Goal: Task Accomplishment & Management: Use online tool/utility

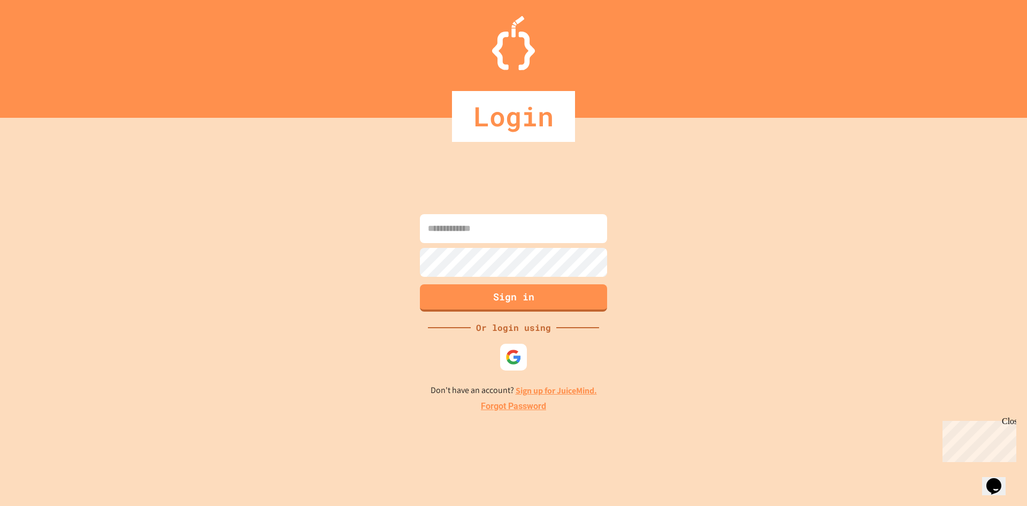
click at [465, 247] on form "Sign in" at bounding box center [513, 262] width 193 height 103
click at [468, 236] on input at bounding box center [513, 228] width 187 height 29
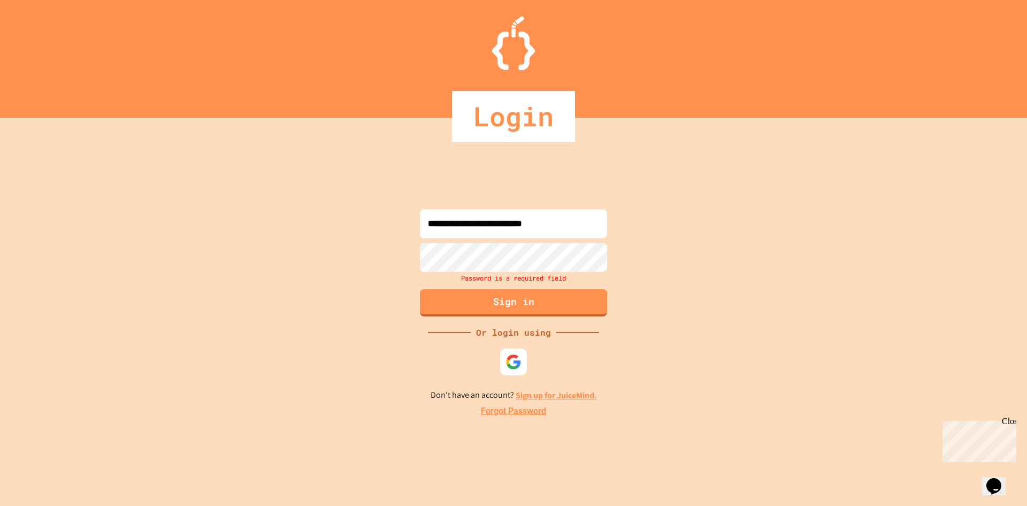
type input "**********"
click at [549, 272] on div "Password is a required field" at bounding box center [513, 263] width 193 height 41
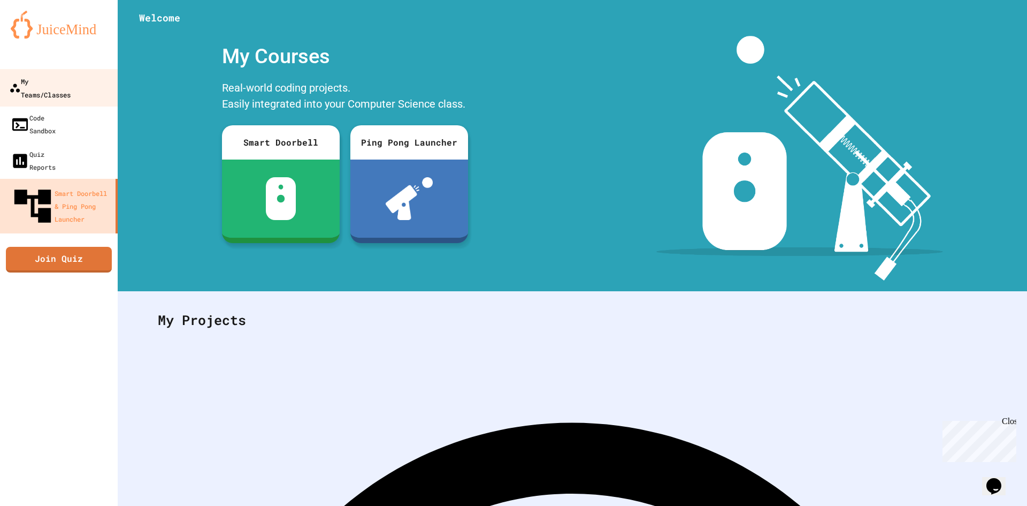
click at [33, 74] on div "My Teams/Classes" at bounding box center [40, 87] width 62 height 26
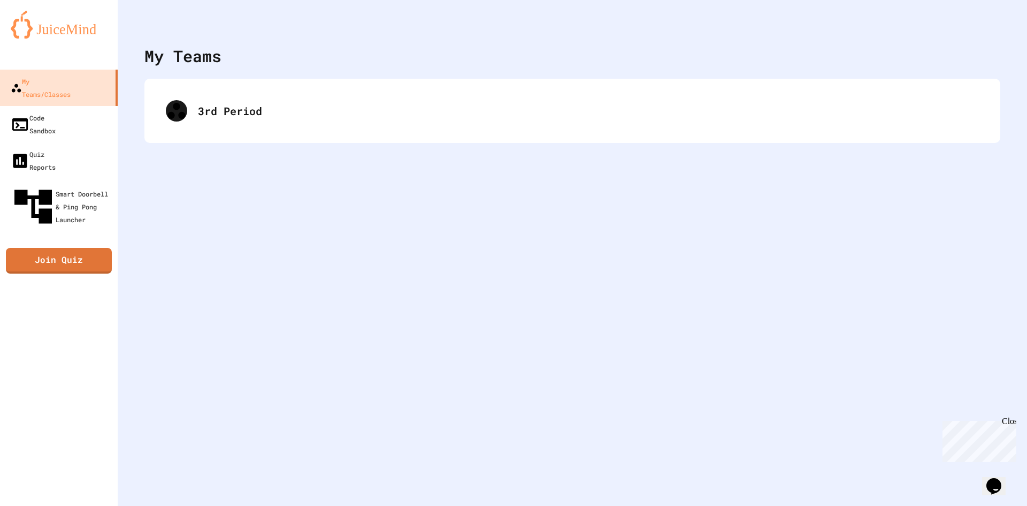
click at [468, 148] on div "My Teams 3rd Period" at bounding box center [572, 253] width 909 height 506
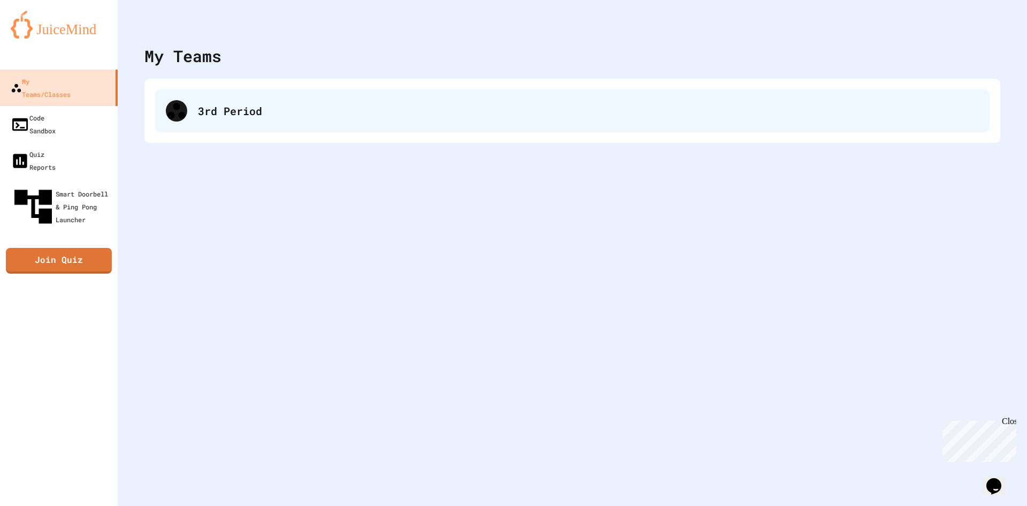
click at [445, 117] on div "3rd Period" at bounding box center [588, 111] width 781 height 16
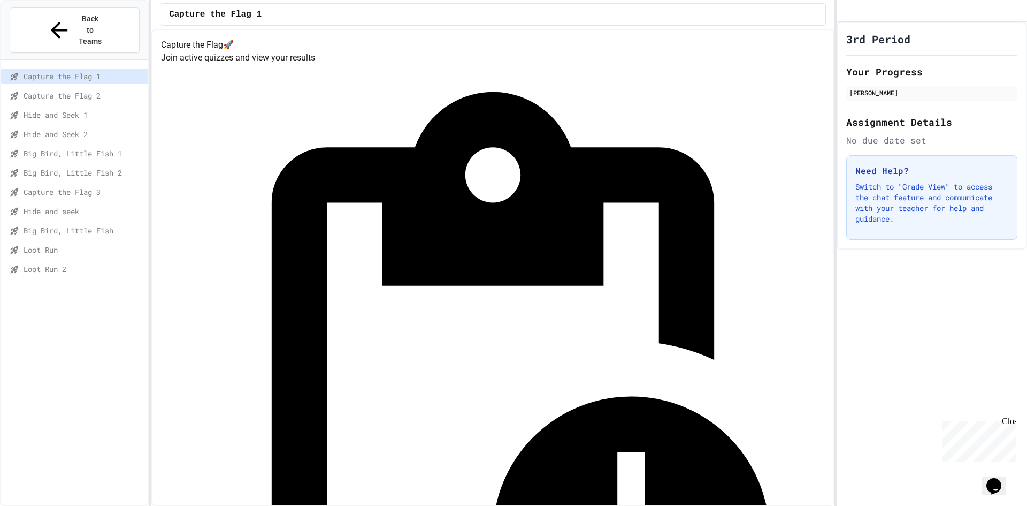
click at [80, 263] on span "Loot Run 2" at bounding box center [84, 268] width 120 height 11
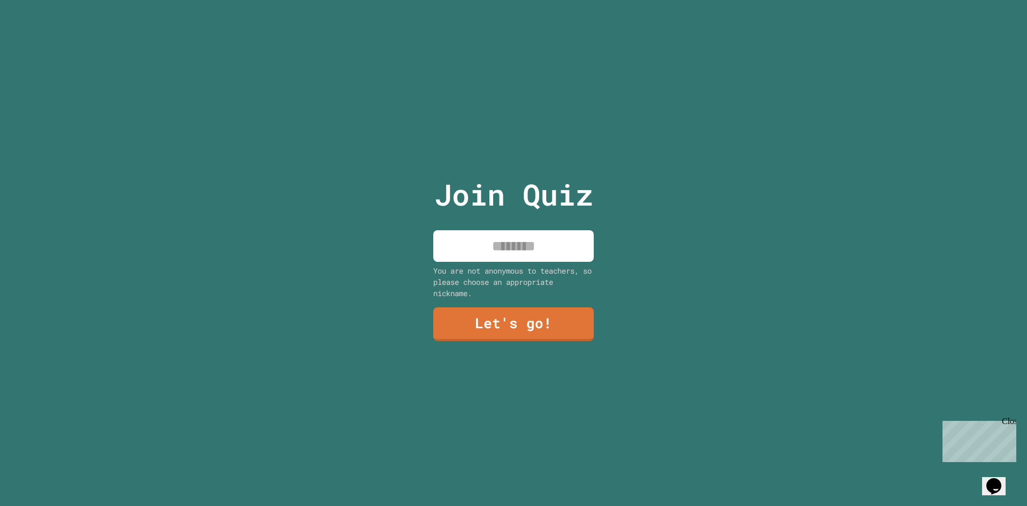
click at [583, 232] on input at bounding box center [513, 246] width 160 height 32
type input "******"
click at [478, 322] on link "Let's go!" at bounding box center [513, 321] width 143 height 35
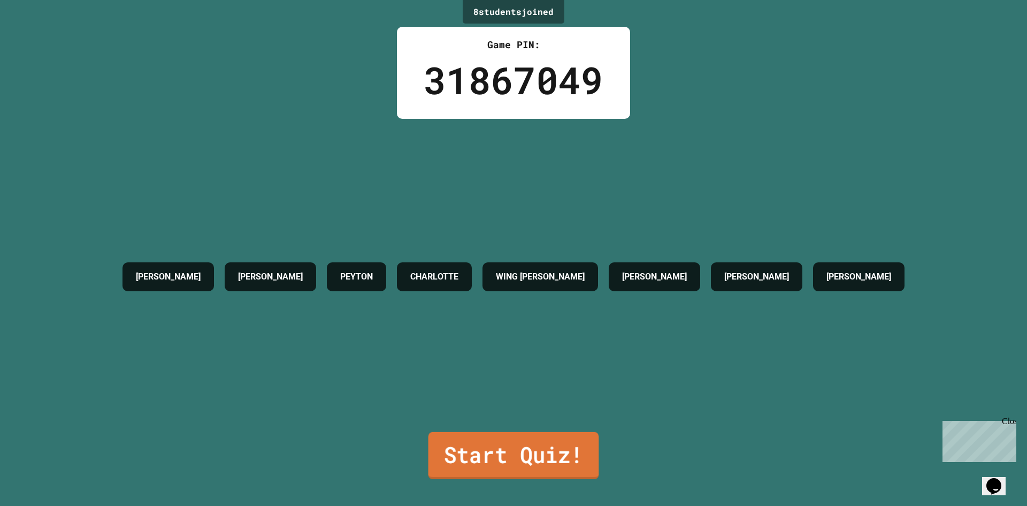
click at [530, 446] on link "Start Quiz!" at bounding box center [514, 455] width 171 height 47
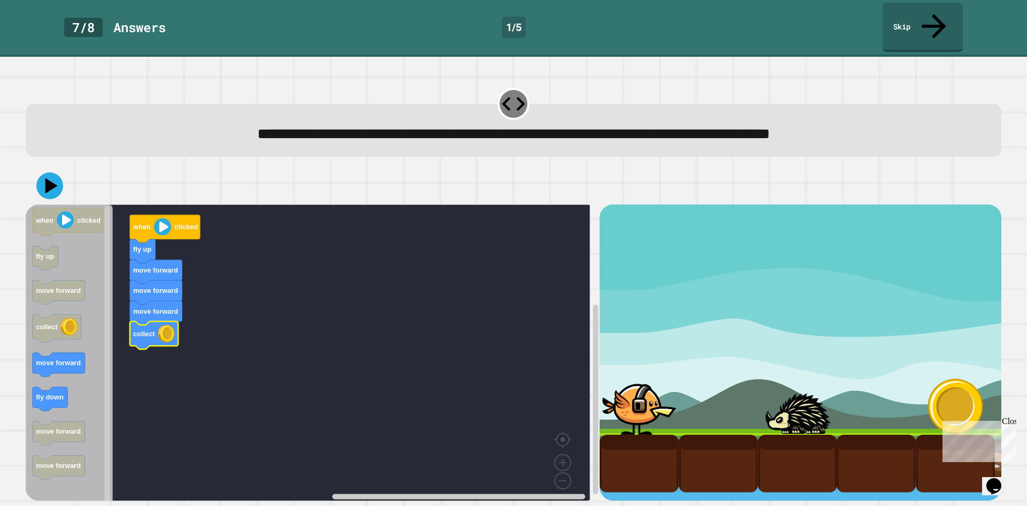
drag, startPoint x: 693, startPoint y: 319, endPoint x: 707, endPoint y: 332, distance: 18.9
drag, startPoint x: 770, startPoint y: 324, endPoint x: 836, endPoint y: 353, distance: 72.1
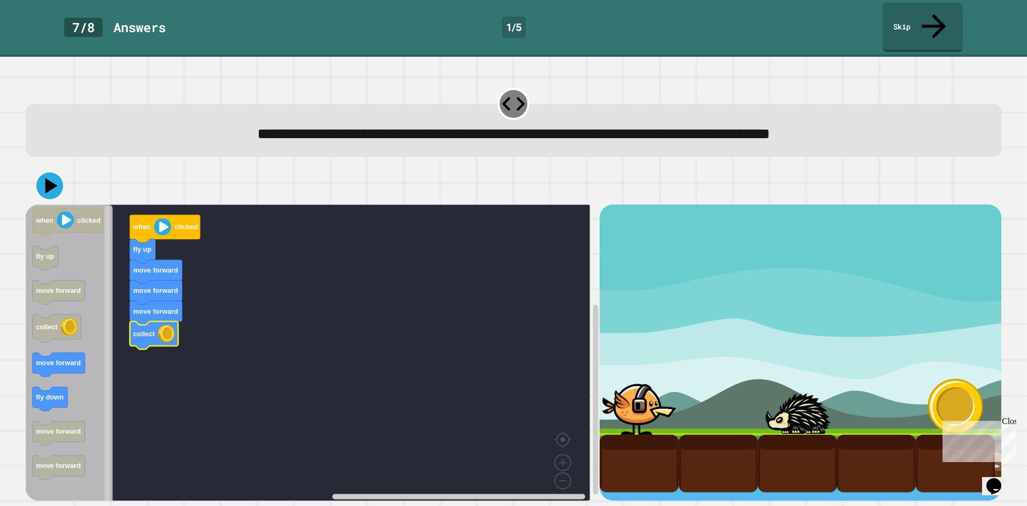
drag, startPoint x: 874, startPoint y: 330, endPoint x: 365, endPoint y: 372, distance: 510.5
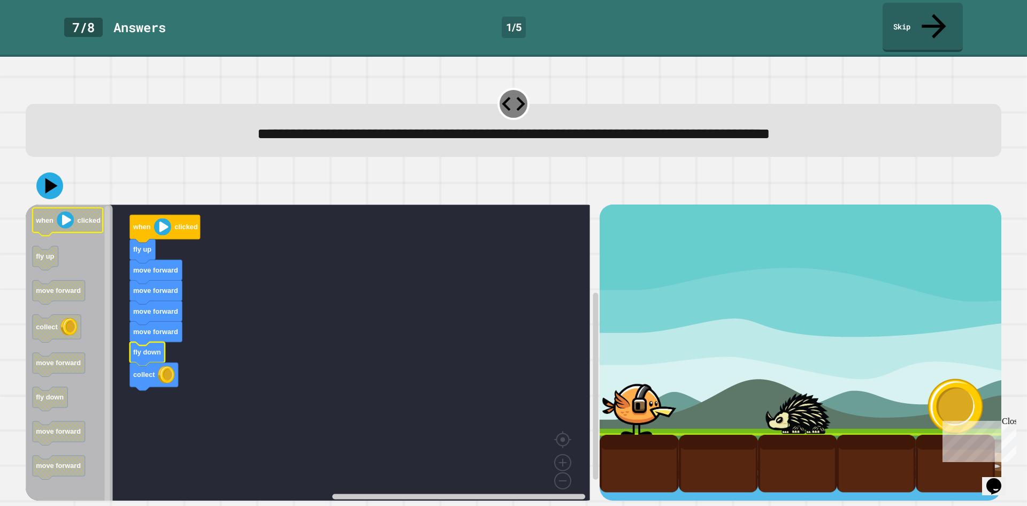
click at [59, 172] on icon at bounding box center [49, 185] width 27 height 27
click at [938, 12] on icon at bounding box center [933, 25] width 35 height 38
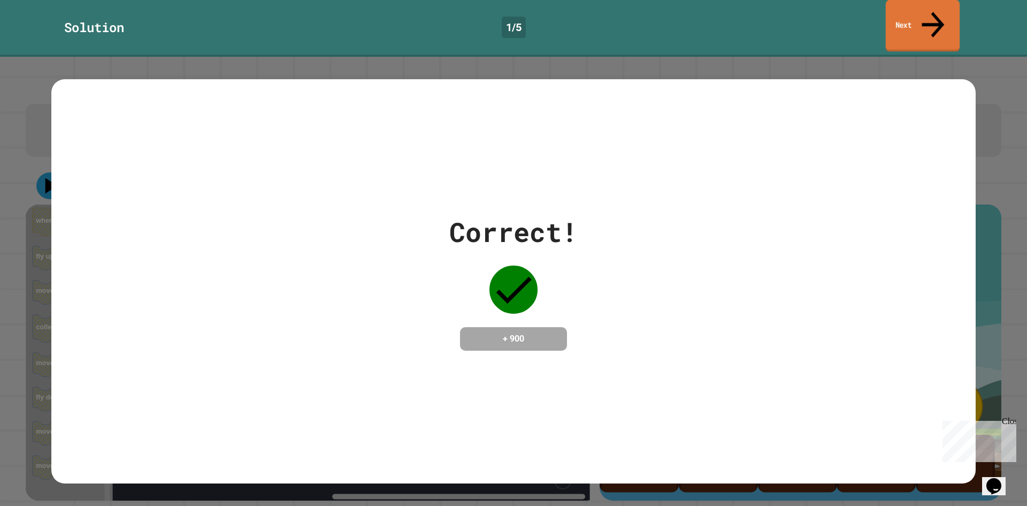
click at [934, 20] on link "Next" at bounding box center [923, 26] width 74 height 52
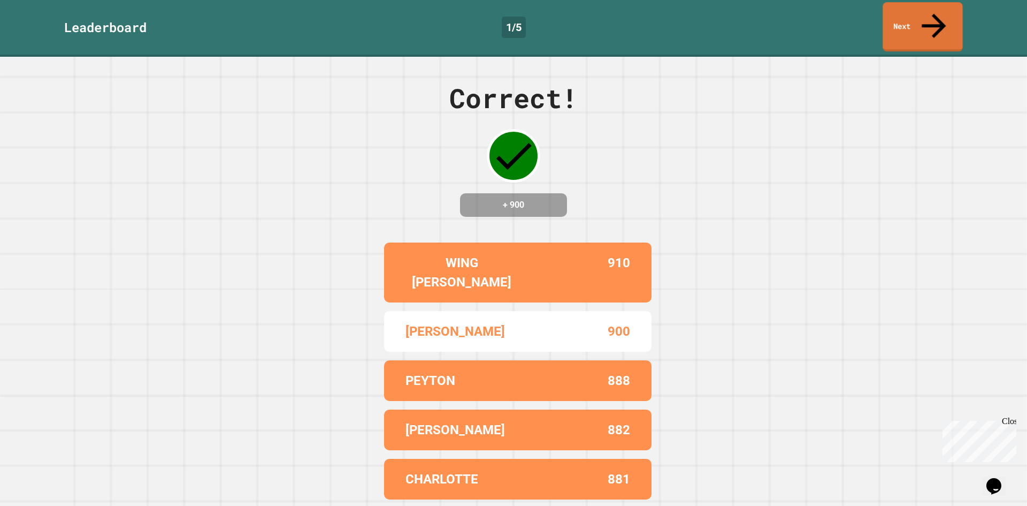
click at [922, 11] on link "Next" at bounding box center [923, 26] width 80 height 49
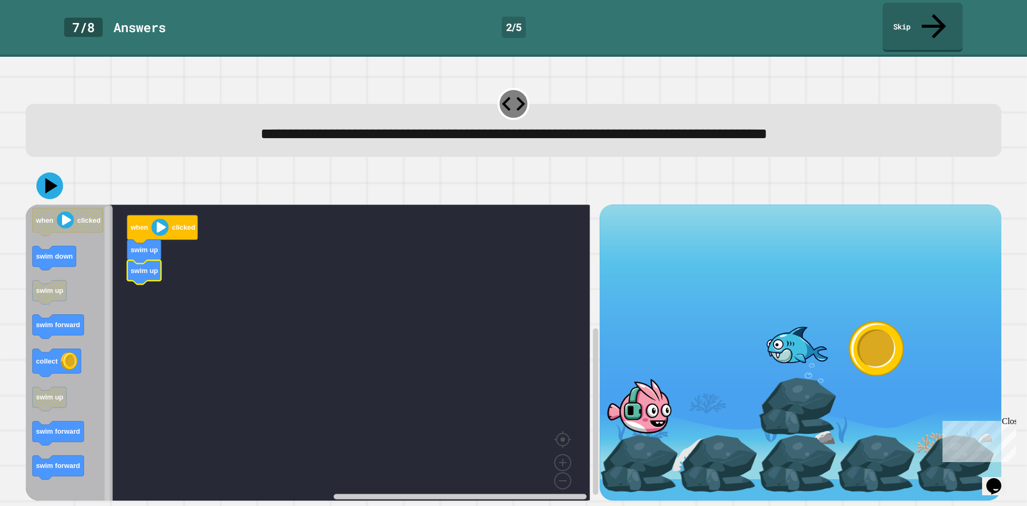
drag, startPoint x: 704, startPoint y: 277, endPoint x: 780, endPoint y: 289, distance: 77.0
drag, startPoint x: 784, startPoint y: 279, endPoint x: 847, endPoint y: 281, distance: 63.2
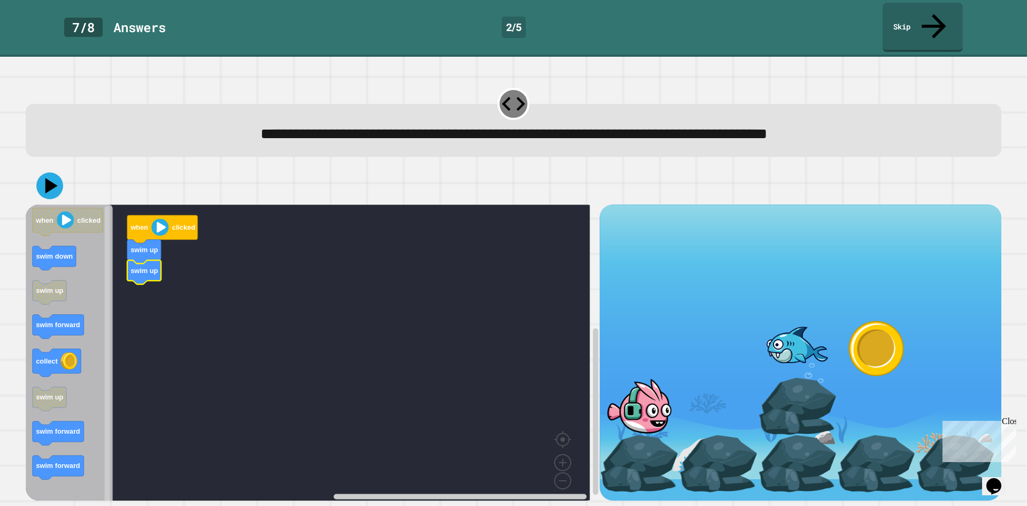
drag, startPoint x: 847, startPoint y: 281, endPoint x: 644, endPoint y: 393, distance: 231.8
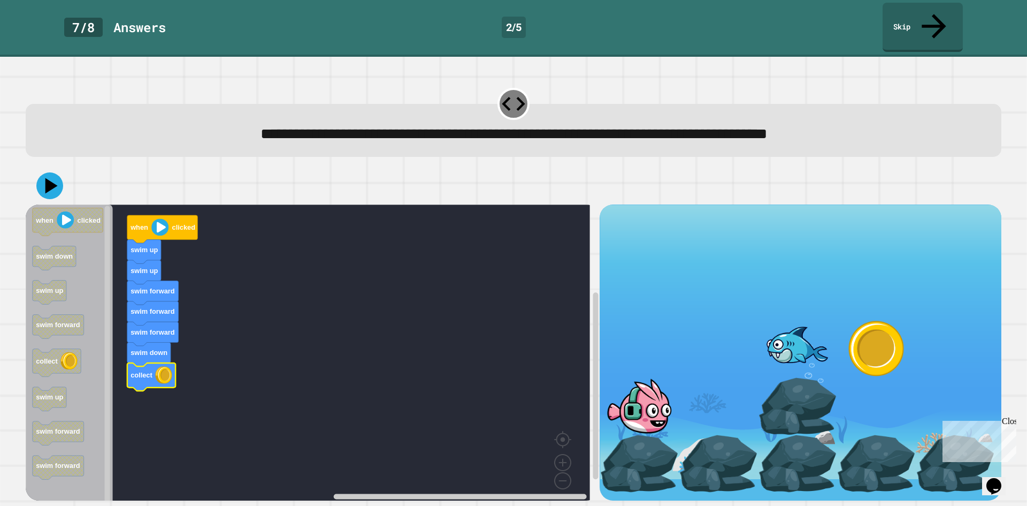
click at [65, 167] on div at bounding box center [514, 185] width 976 height 37
click at [46, 177] on icon at bounding box center [51, 185] width 13 height 17
drag, startPoint x: 684, startPoint y: 272, endPoint x: 736, endPoint y: 299, distance: 58.4
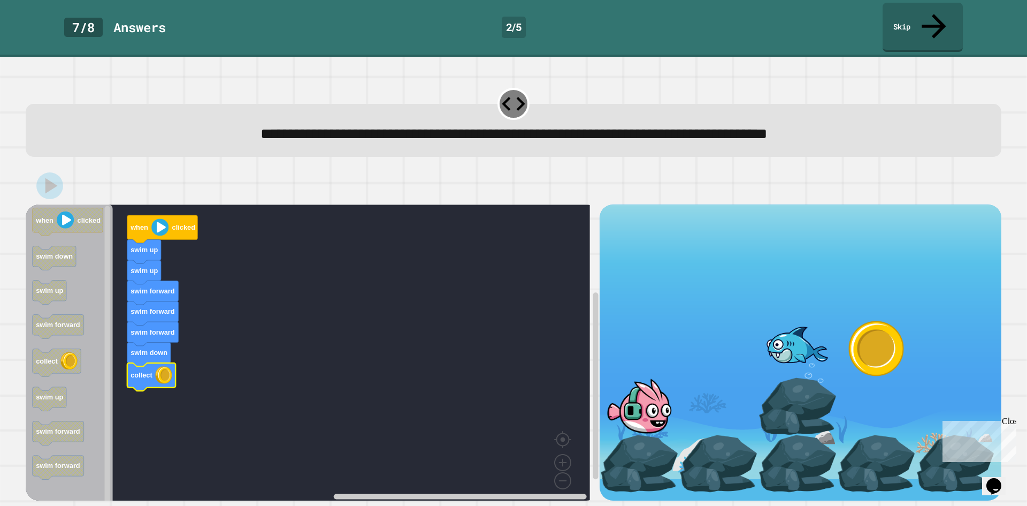
drag, startPoint x: 758, startPoint y: 279, endPoint x: 785, endPoint y: 304, distance: 36.3
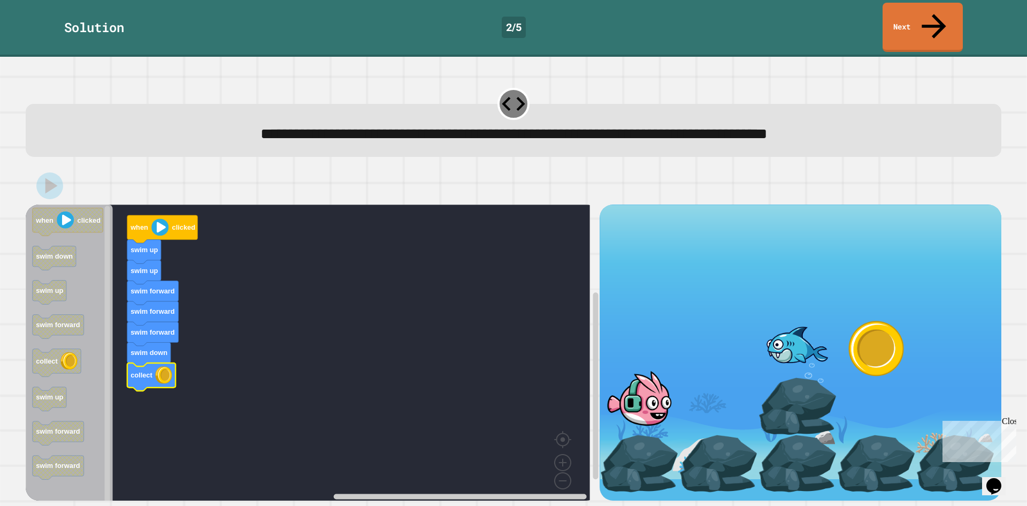
drag, startPoint x: 812, startPoint y: 280, endPoint x: 844, endPoint y: 307, distance: 41.4
drag, startPoint x: 858, startPoint y: 282, endPoint x: 817, endPoint y: 404, distance: 128.4
click at [855, 296] on div at bounding box center [801, 350] width 402 height 292
click at [912, 14] on link "Next" at bounding box center [923, 27] width 80 height 49
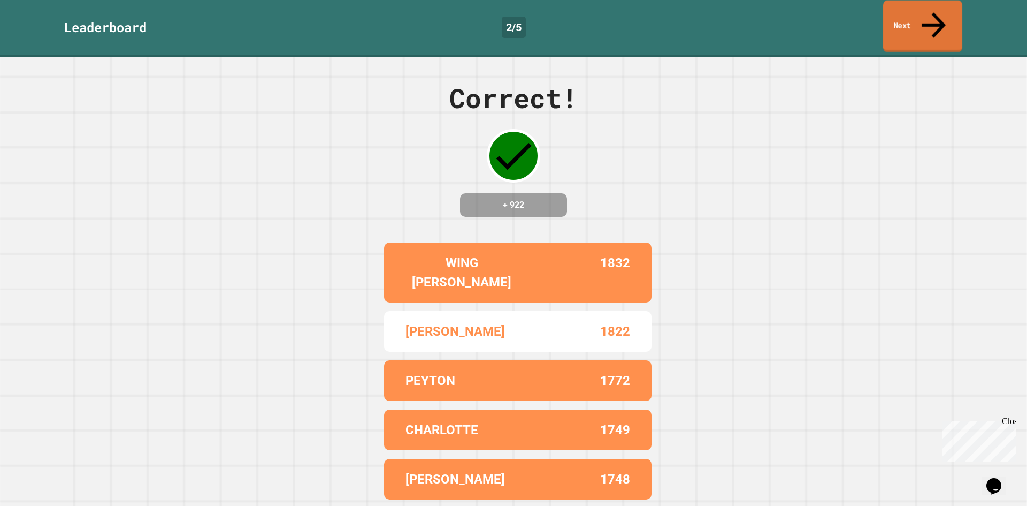
click at [924, 9] on link "Next" at bounding box center [922, 27] width 79 height 52
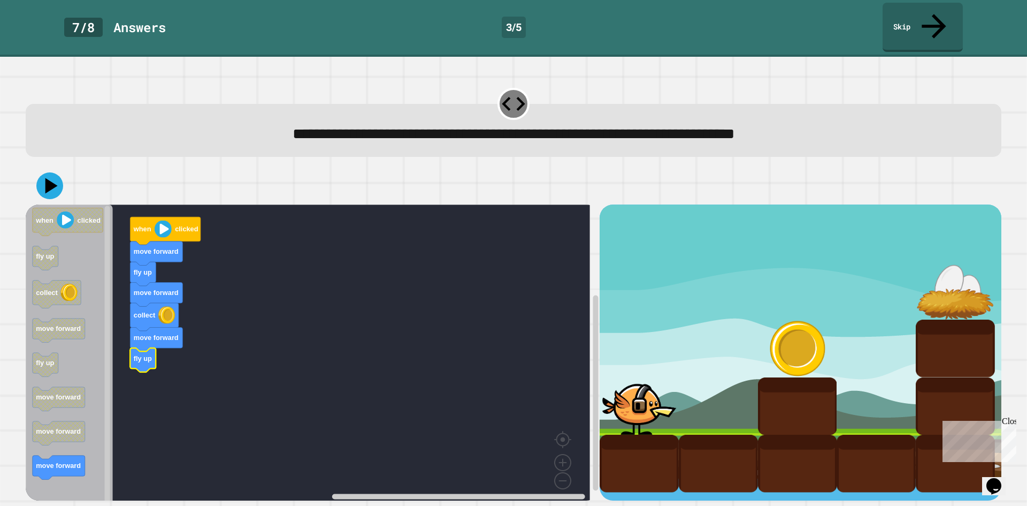
drag, startPoint x: 710, startPoint y: 314, endPoint x: 717, endPoint y: 327, distance: 15.3
click at [793, 319] on div at bounding box center [797, 347] width 79 height 57
drag, startPoint x: 709, startPoint y: 386, endPoint x: 707, endPoint y: 349, distance: 37.0
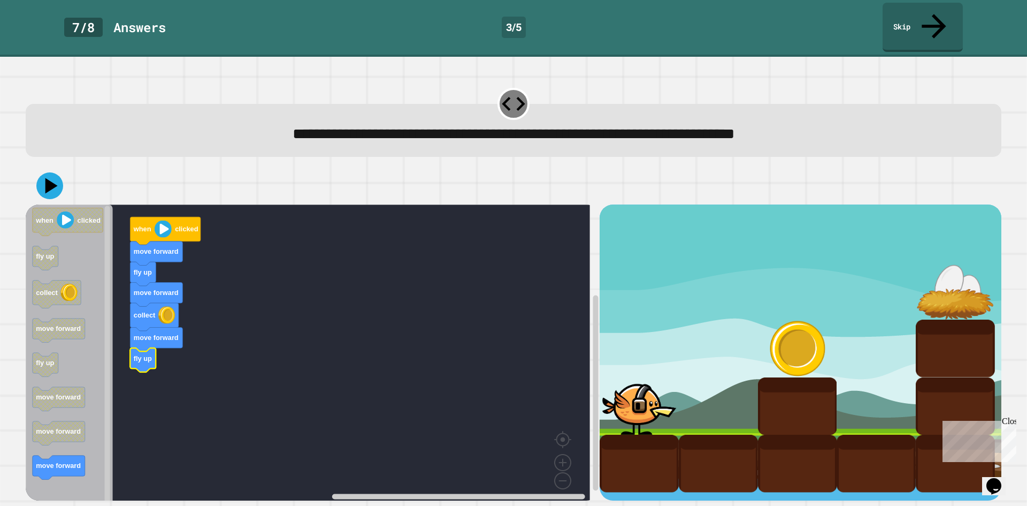
click at [799, 324] on div at bounding box center [797, 347] width 79 height 57
drag, startPoint x: 871, startPoint y: 324, endPoint x: 851, endPoint y: 270, distance: 57.5
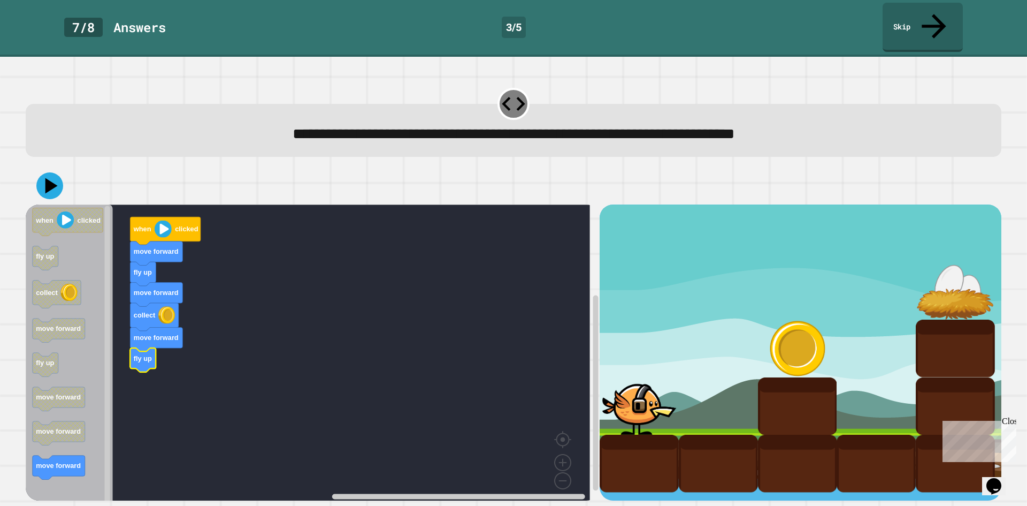
click at [53, 170] on icon at bounding box center [49, 185] width 31 height 31
click at [944, 13] on link "Skip" at bounding box center [922, 27] width 79 height 52
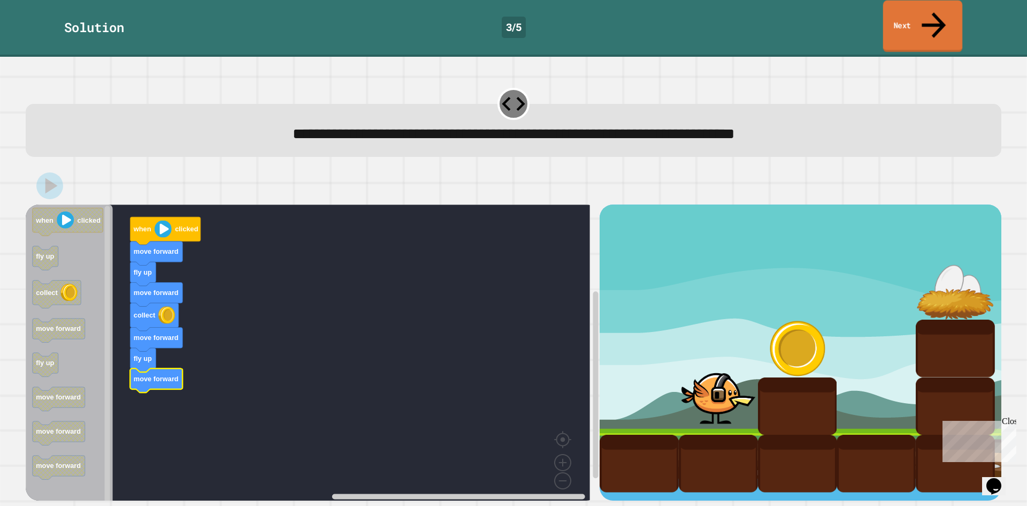
click at [936, 6] on icon at bounding box center [934, 25] width 36 height 38
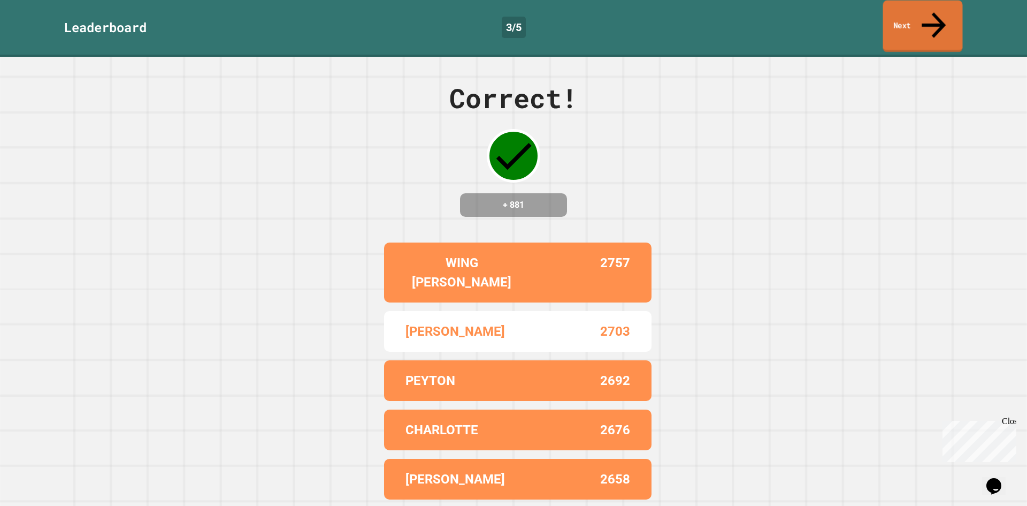
click at [947, 5] on link "Next" at bounding box center [923, 27] width 80 height 52
